Goal: Task Accomplishment & Management: Manage account settings

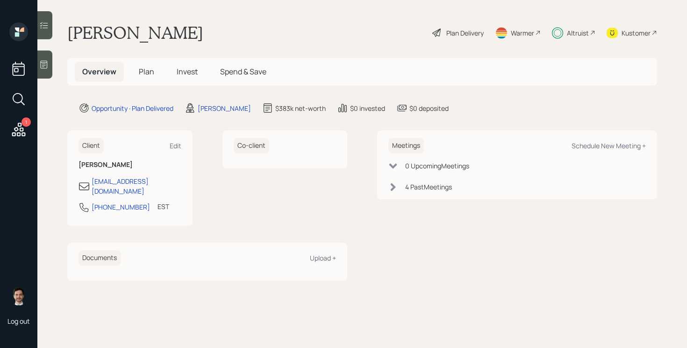
click at [144, 74] on span "Plan" at bounding box center [146, 71] width 15 height 10
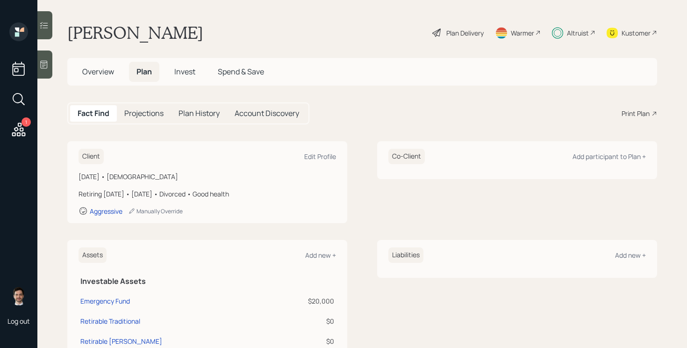
click at [96, 67] on span "Overview" at bounding box center [98, 71] width 32 height 10
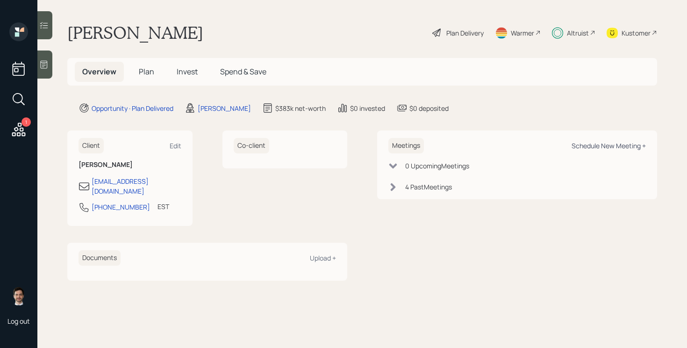
click at [619, 144] on div "Schedule New Meeting +" at bounding box center [609, 145] width 74 height 9
select select "ef6b64e1-8f62-4a74-b865-a7df4b35b836"
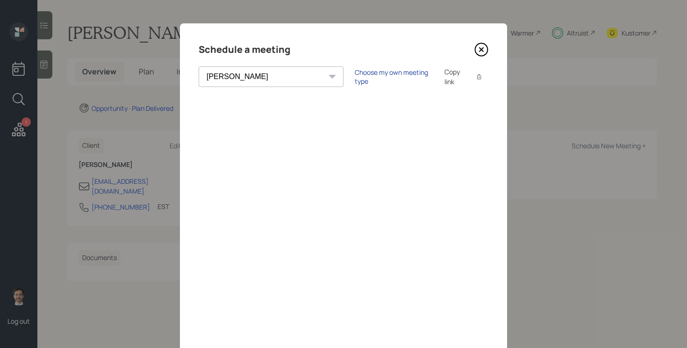
click at [355, 77] on div "Choose my own meeting type" at bounding box center [394, 77] width 79 height 18
click at [486, 53] on icon at bounding box center [482, 50] width 14 height 14
